Goal: Check status: Check status

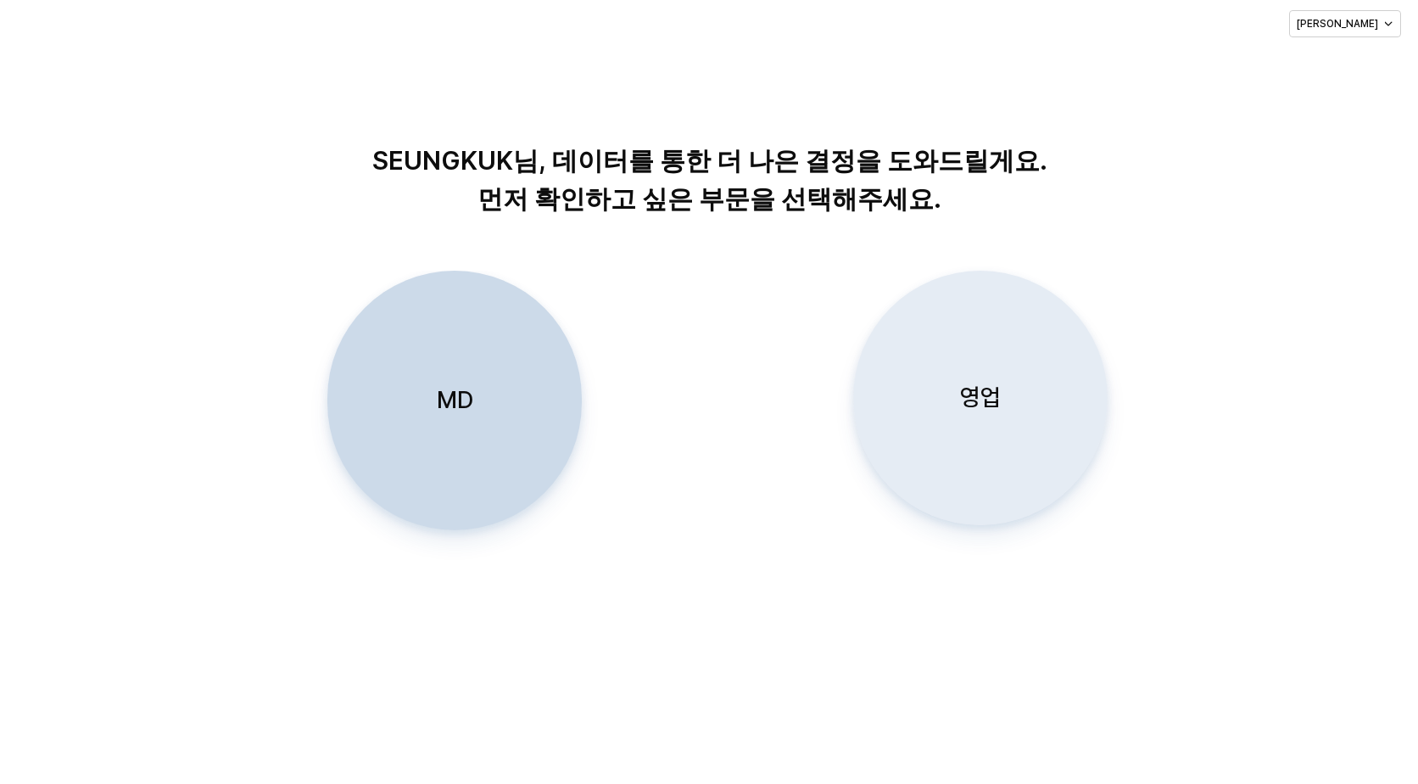
click at [982, 388] on p "영업" at bounding box center [980, 397] width 41 height 31
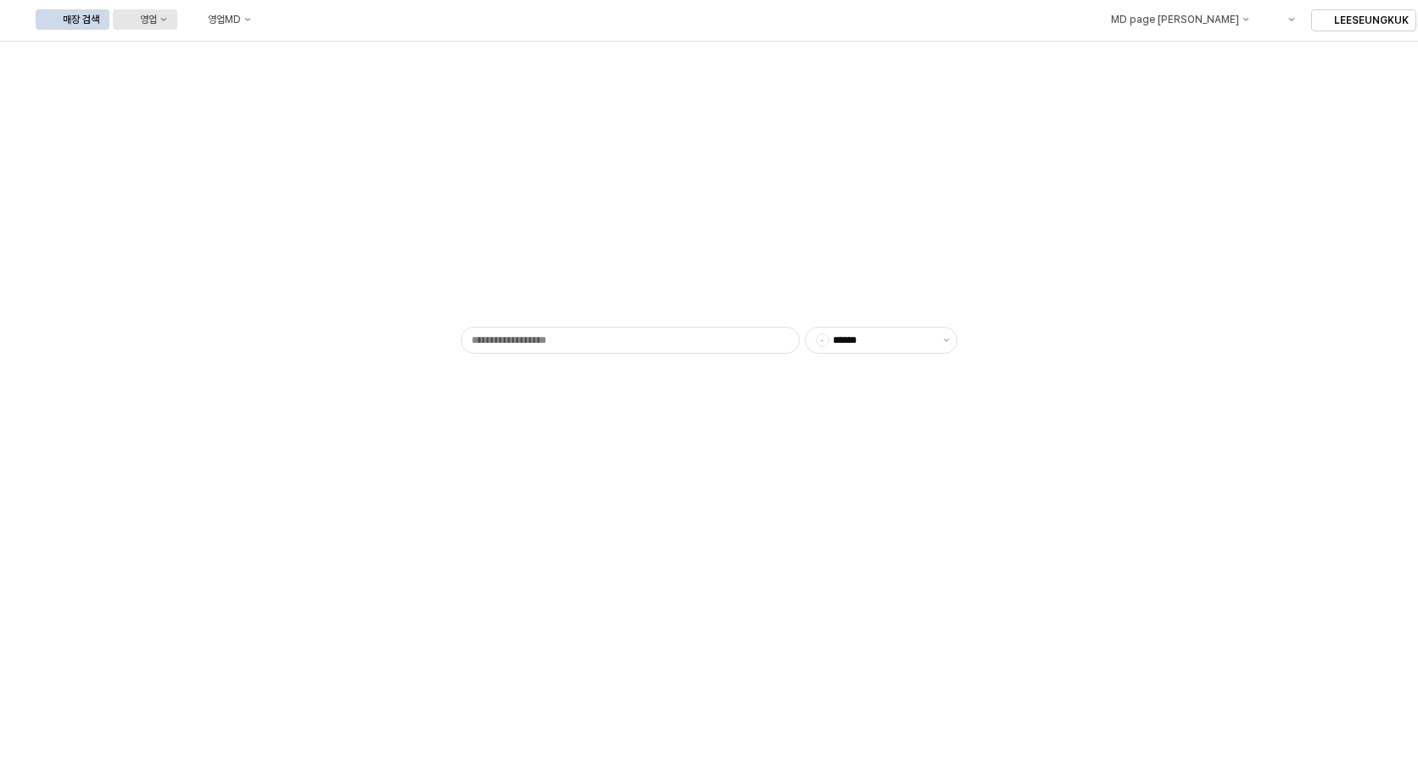
click at [157, 16] on div "영업" at bounding box center [148, 20] width 17 height 12
click at [335, 54] on div "목표매출 달성현황" at bounding box center [334, 51] width 90 height 14
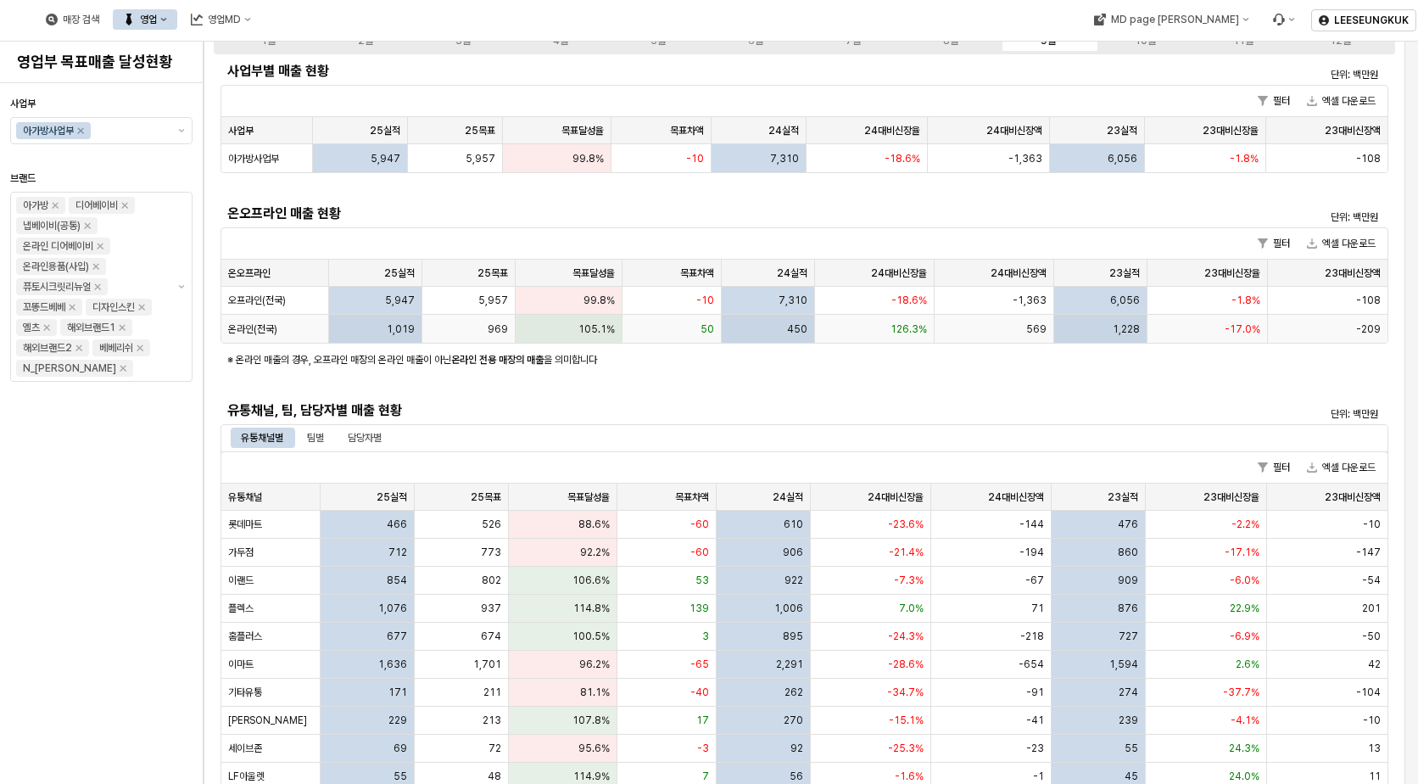
scroll to position [170, 0]
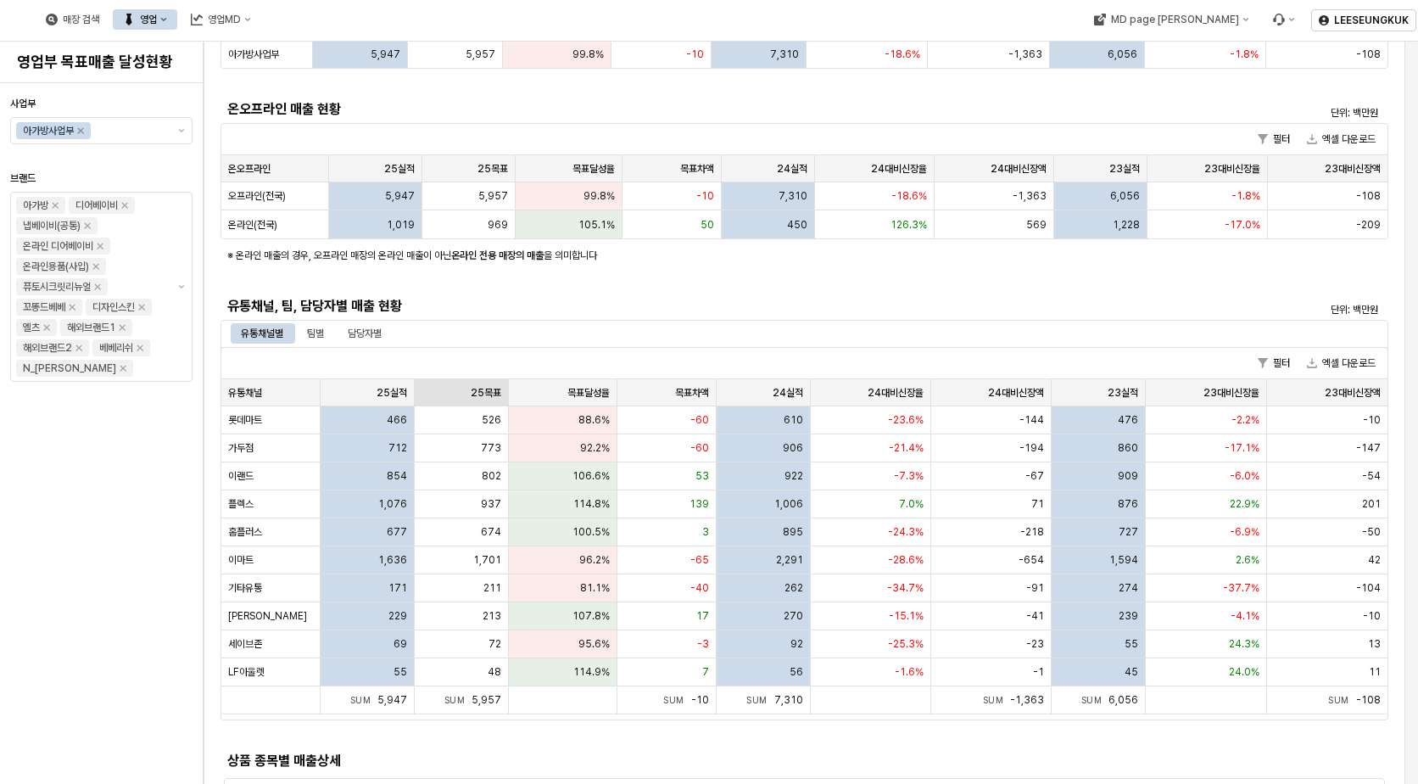
drag, startPoint x: 305, startPoint y: 326, endPoint x: 423, endPoint y: 399, distance: 139.1
click at [305, 326] on div "팀별" at bounding box center [315, 333] width 37 height 20
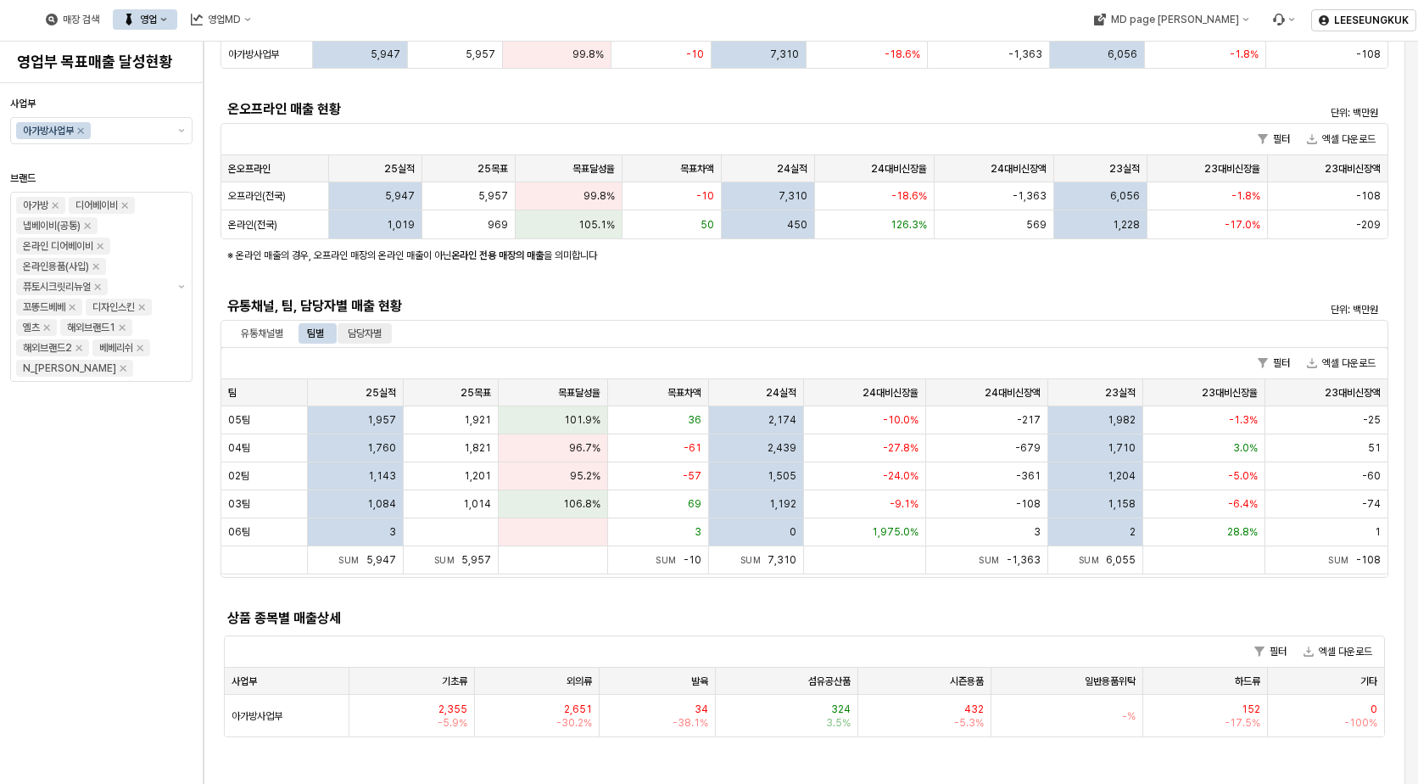
click at [371, 332] on div "담당자별" at bounding box center [365, 333] width 34 height 20
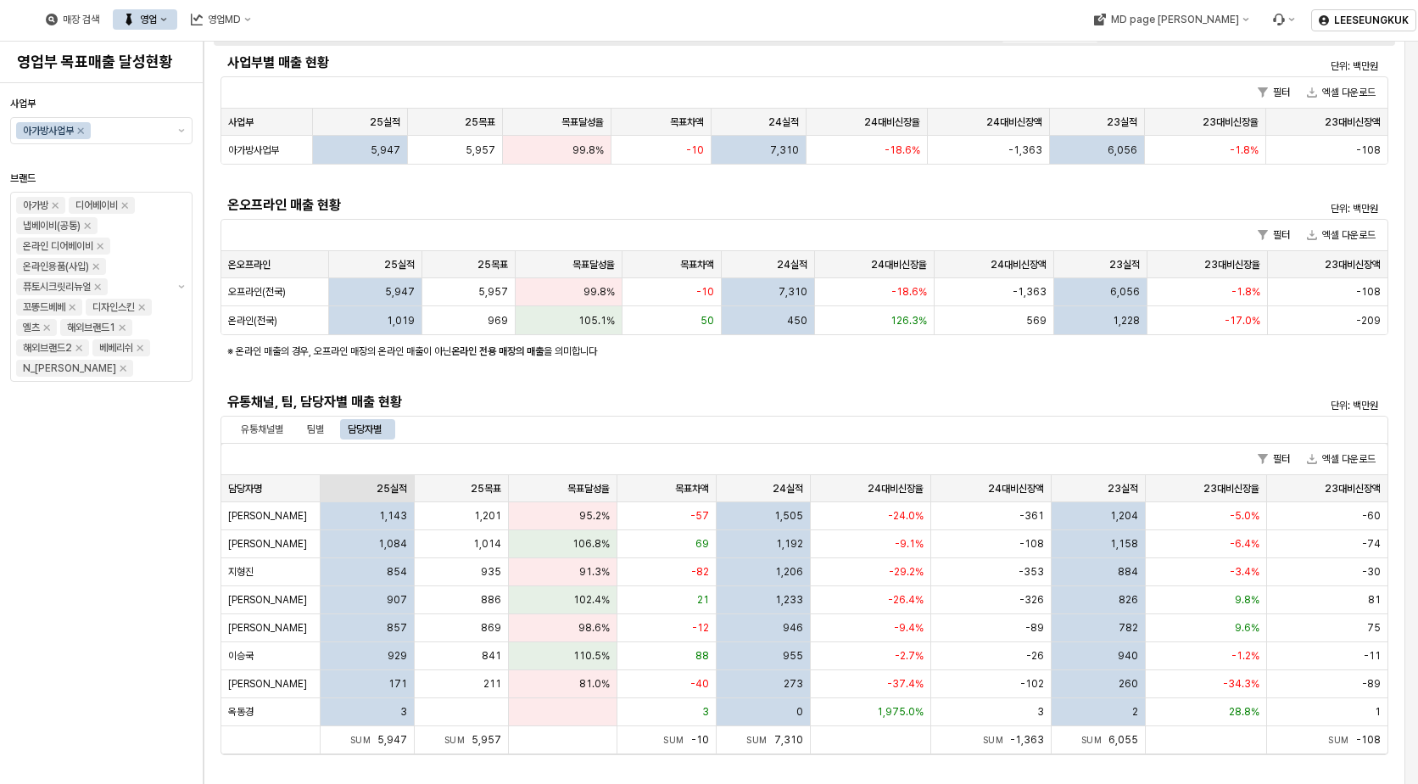
scroll to position [0, 0]
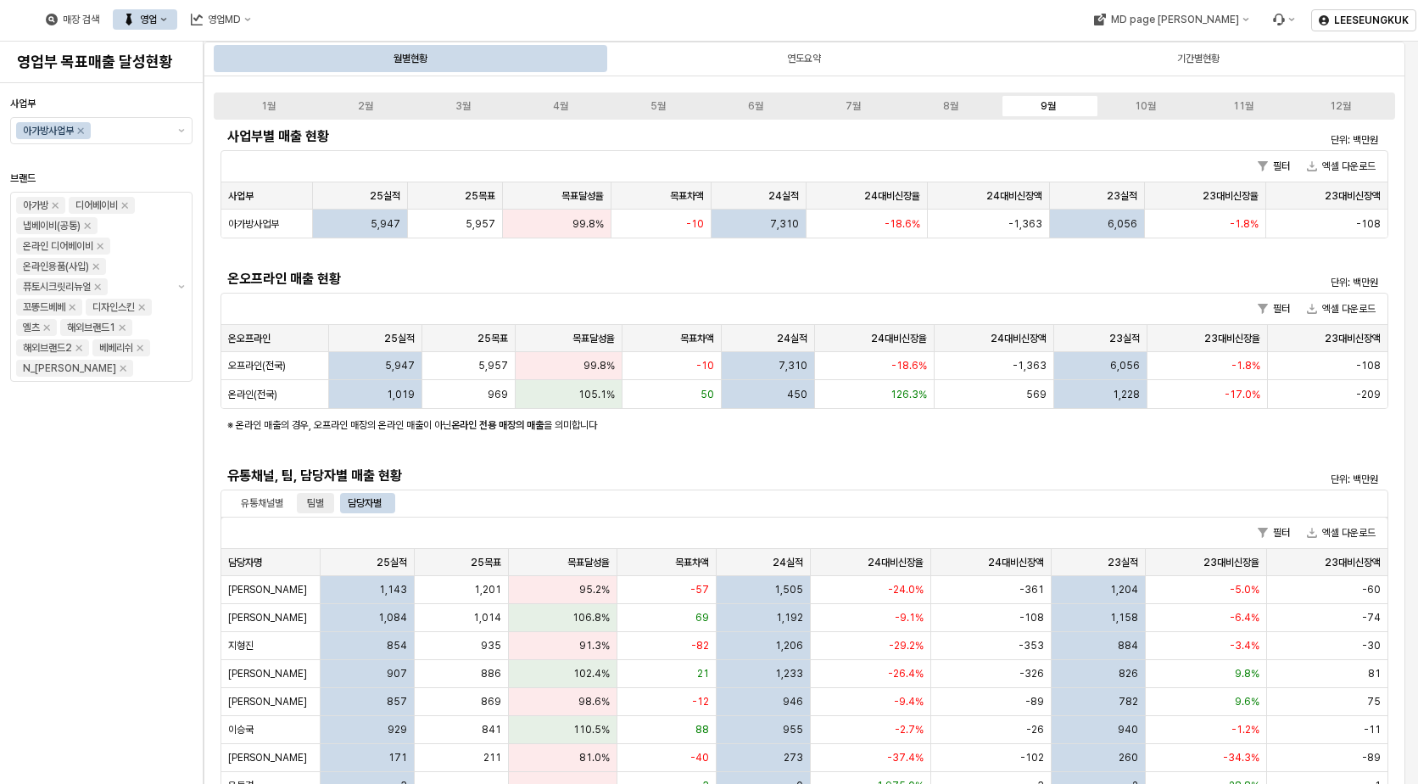
click at [322, 507] on div "팀별" at bounding box center [315, 503] width 17 height 20
